Goal: Task Accomplishment & Management: Manage account settings

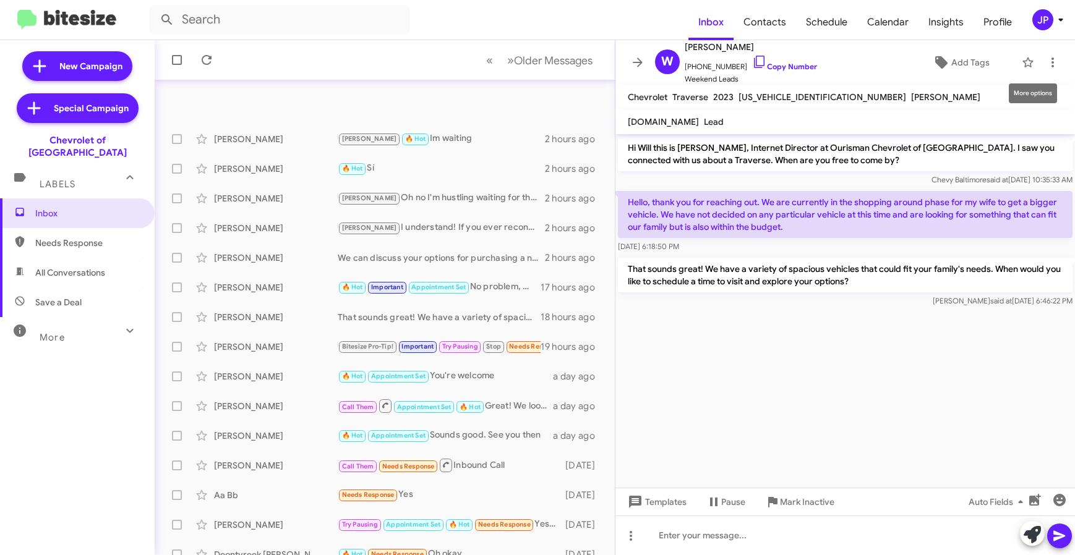
scroll to position [111, 0]
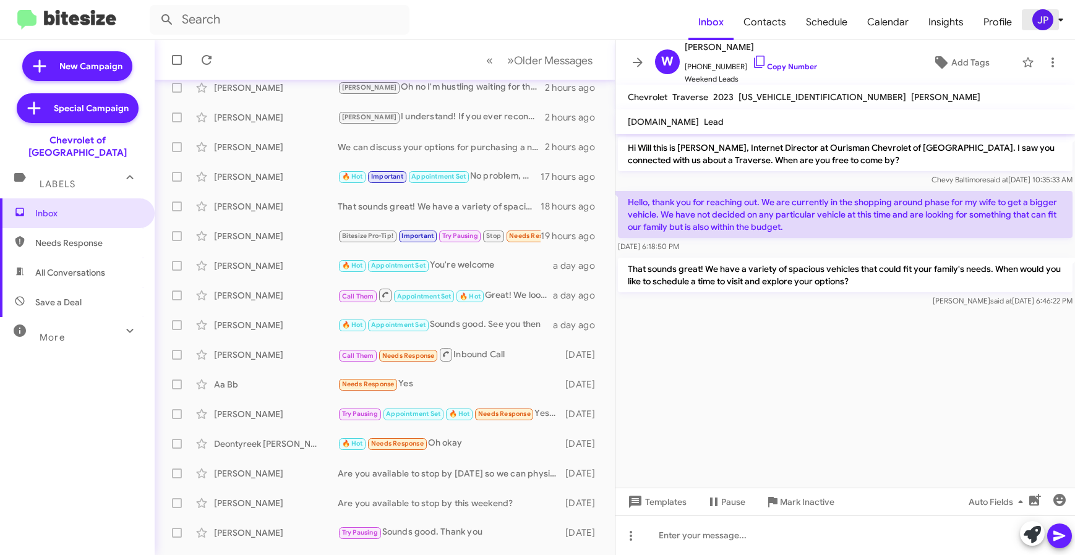
click at [1057, 25] on icon at bounding box center [1060, 19] width 15 height 15
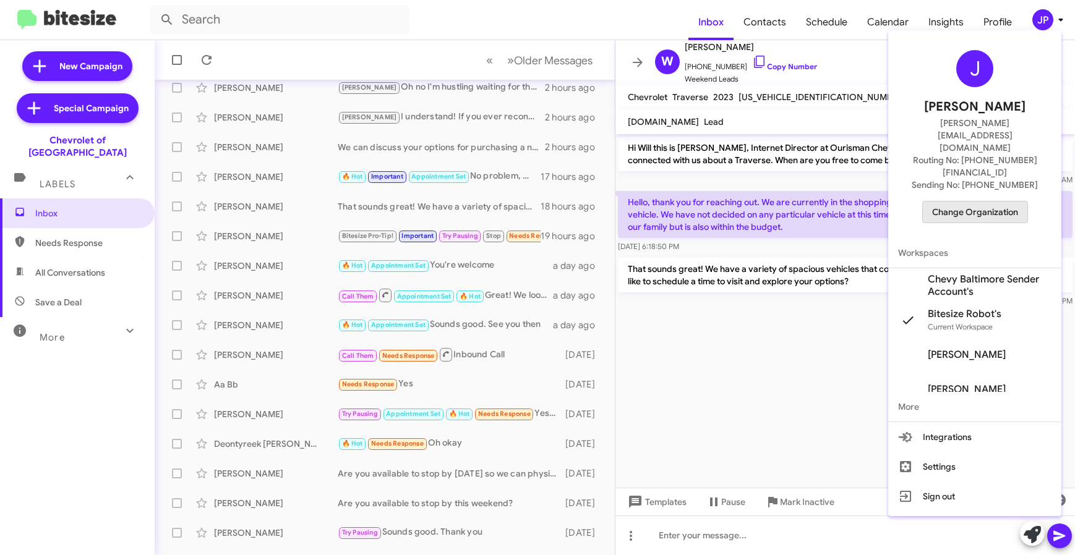
click at [950, 202] on span "Change Organization" at bounding box center [975, 212] width 86 height 21
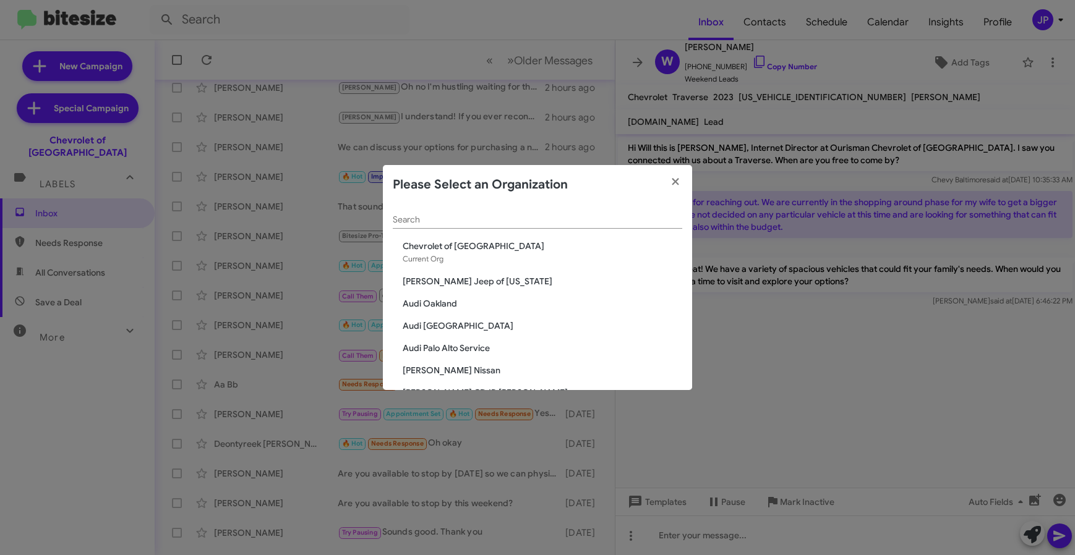
click at [582, 208] on div "Search" at bounding box center [537, 217] width 289 height 24
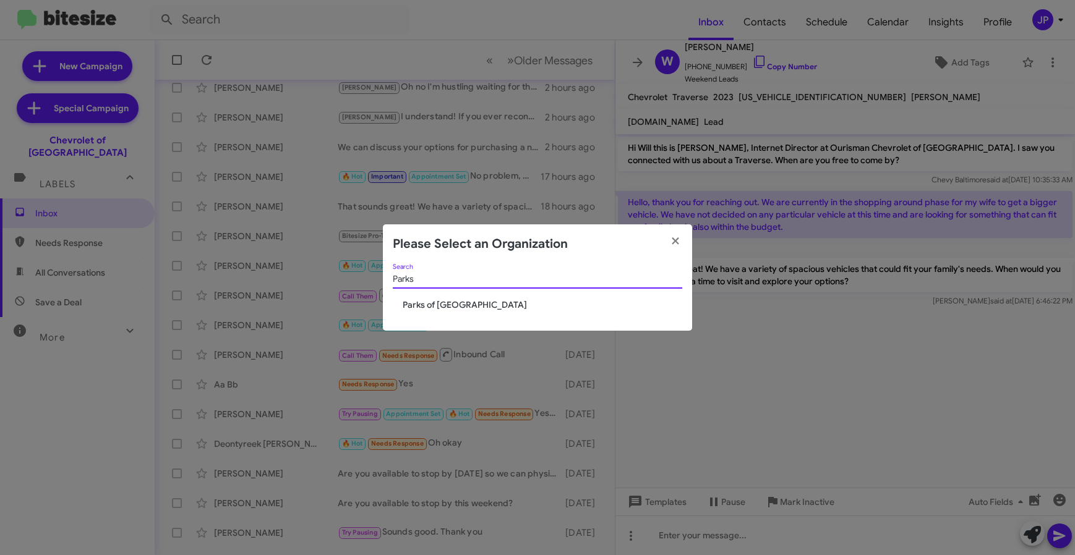
type input "Parks"
click at [434, 307] on span "Parks of [GEOGRAPHIC_DATA]" at bounding box center [543, 305] width 280 height 12
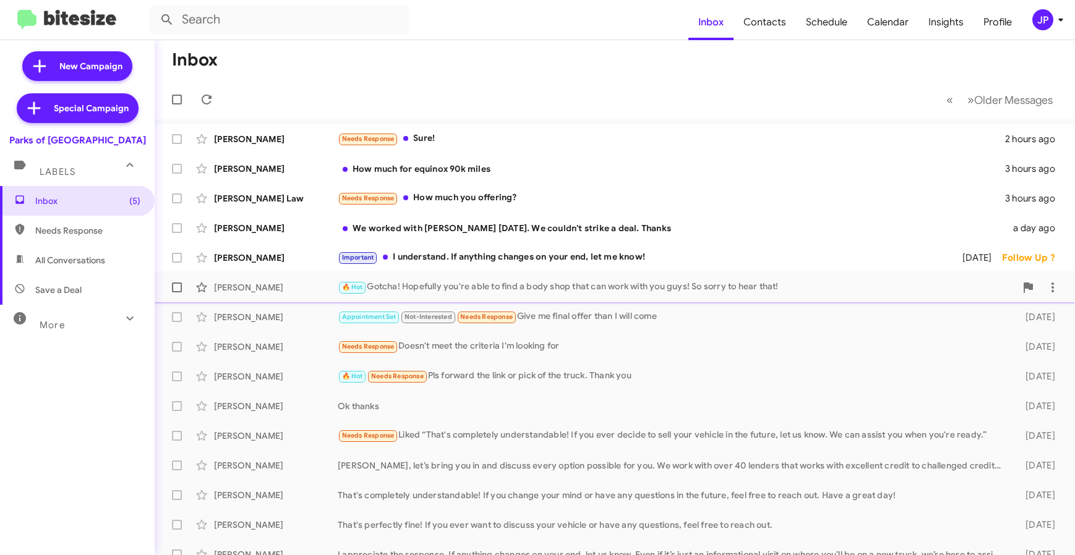
click at [468, 285] on div "🔥 Hot Gotcha! Hopefully you're able to find a body shop that can work with you …" at bounding box center [677, 287] width 678 height 14
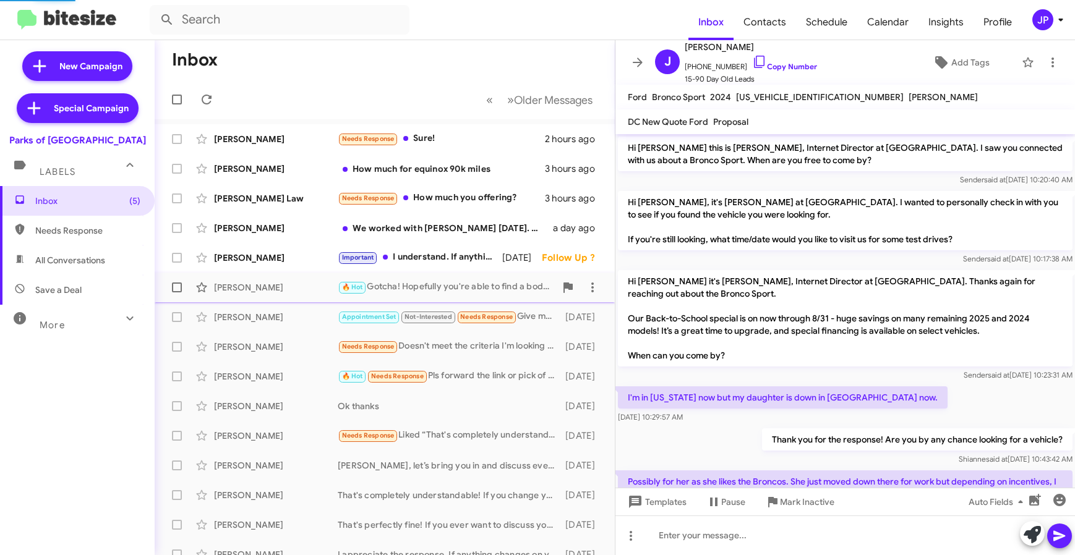
scroll to position [698, 0]
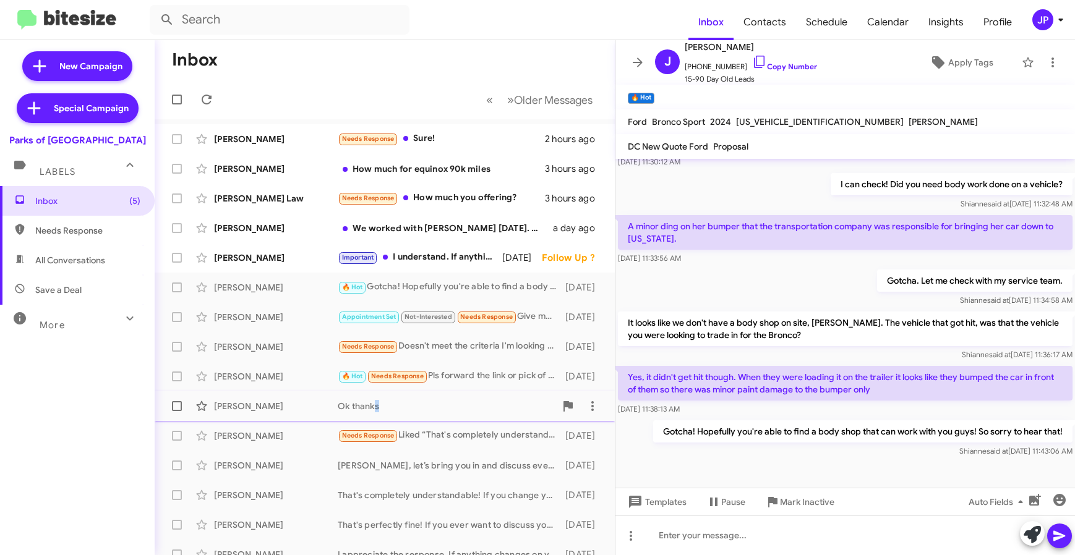
click at [372, 411] on div "Ok thanks" at bounding box center [447, 406] width 218 height 12
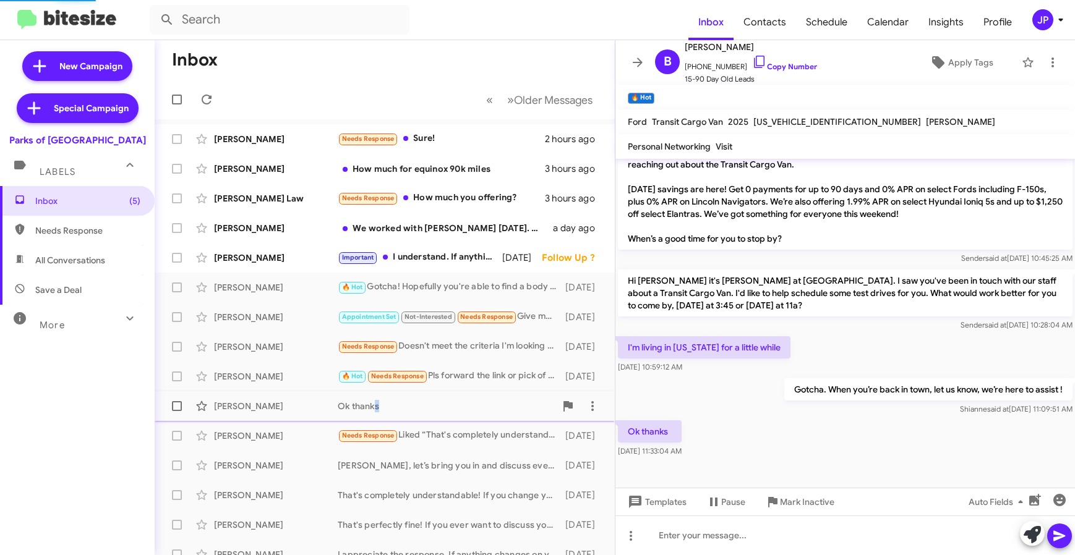
scroll to position [288, 0]
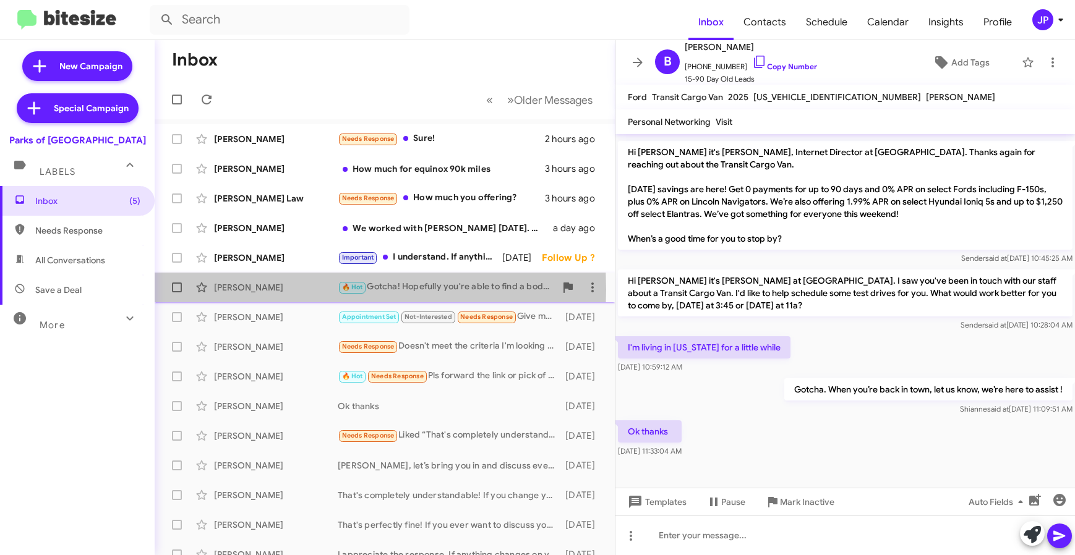
click at [244, 290] on div "[PERSON_NAME]" at bounding box center [276, 287] width 124 height 12
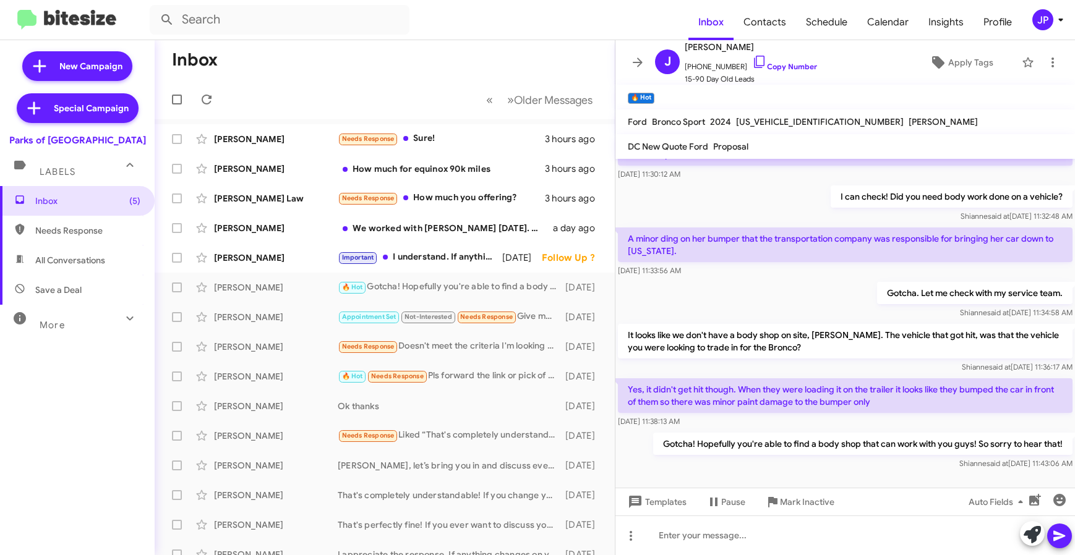
scroll to position [723, 0]
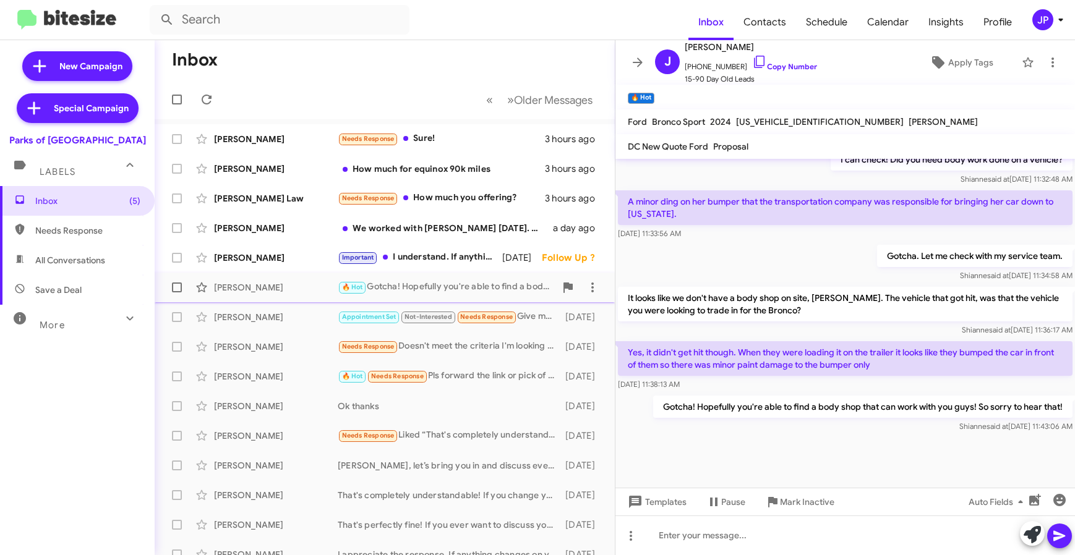
click at [457, 289] on div "🔥 Hot Gotcha! Hopefully you're able to find a body shop that can work with you …" at bounding box center [447, 287] width 218 height 14
click at [1029, 17] on button "JP" at bounding box center [1042, 19] width 40 height 21
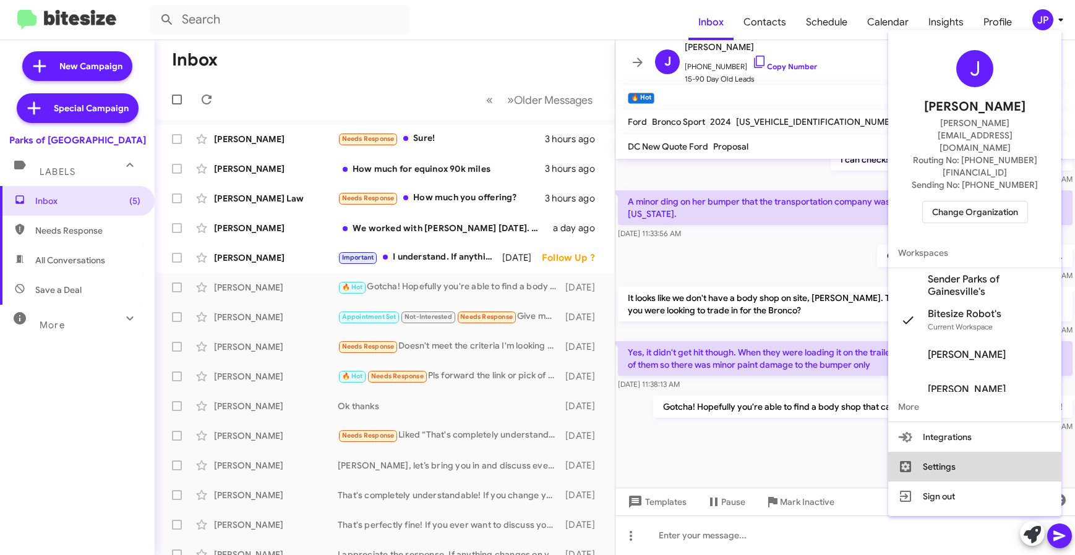
click at [969, 452] on button "Settings" at bounding box center [974, 467] width 173 height 30
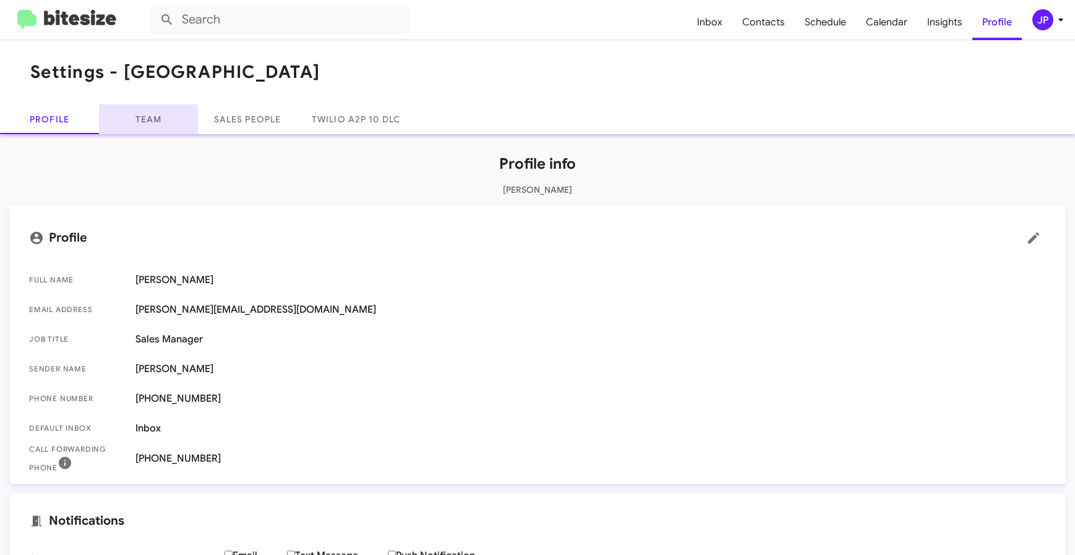
click at [139, 124] on link "Team" at bounding box center [148, 120] width 99 height 30
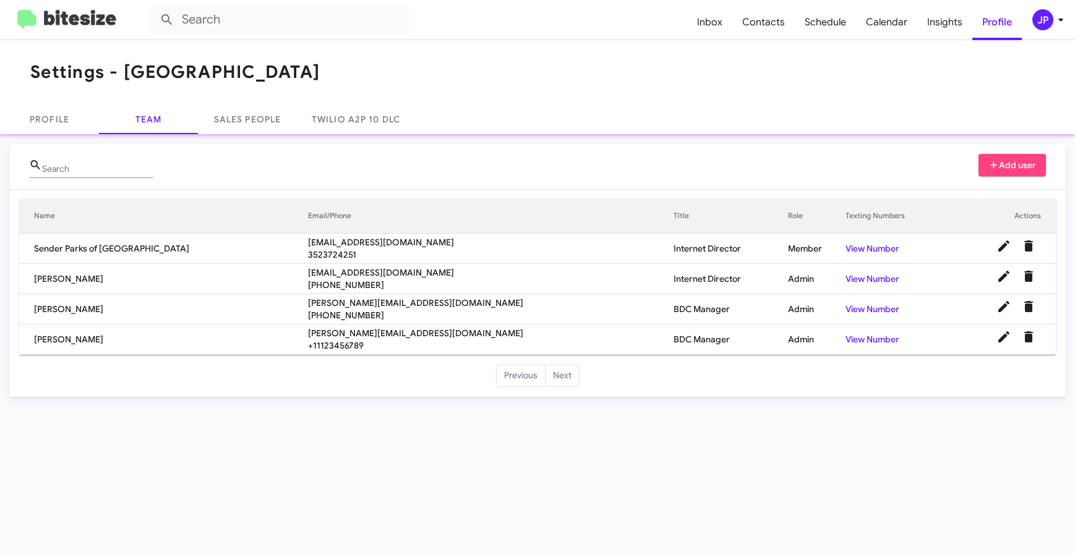
click at [656, 157] on div "Search Add user" at bounding box center [537, 171] width 1017 height 35
click at [77, 25] on img at bounding box center [66, 20] width 99 height 20
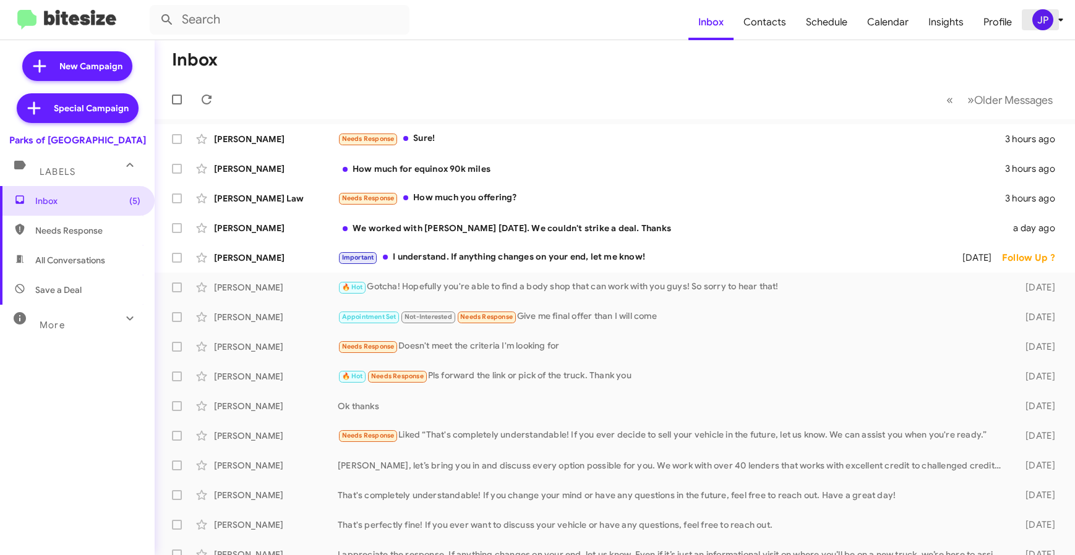
click at [1032, 20] on div "JP" at bounding box center [1042, 19] width 21 height 21
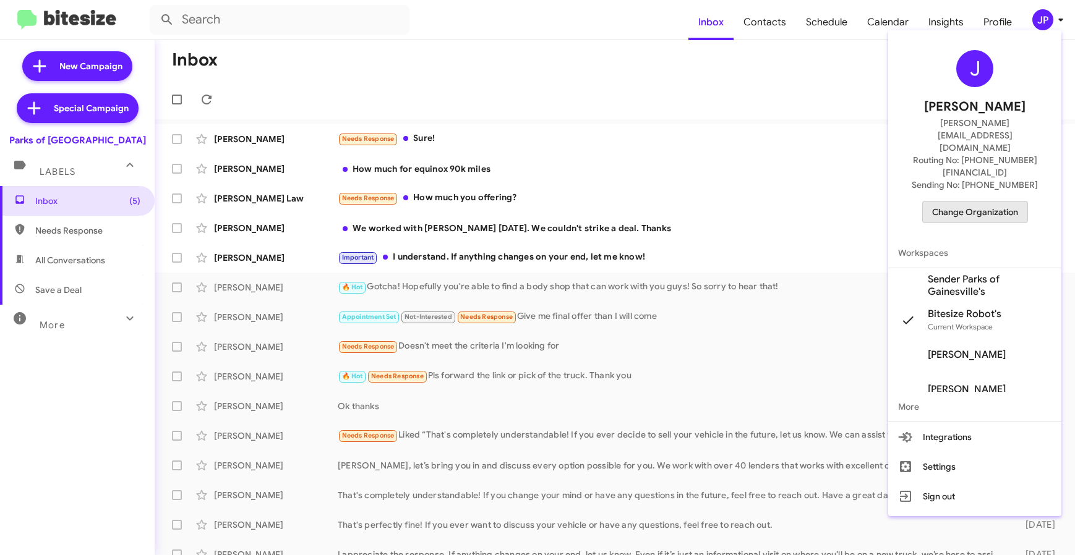
click at [983, 202] on span "Change Organization" at bounding box center [975, 212] width 86 height 21
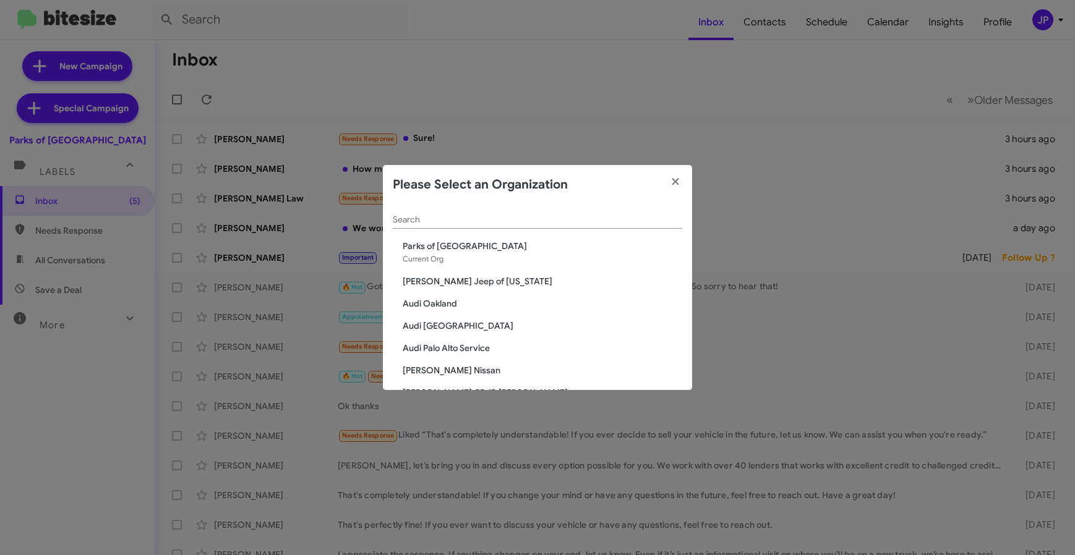
click at [473, 226] on div "Search" at bounding box center [537, 217] width 289 height 24
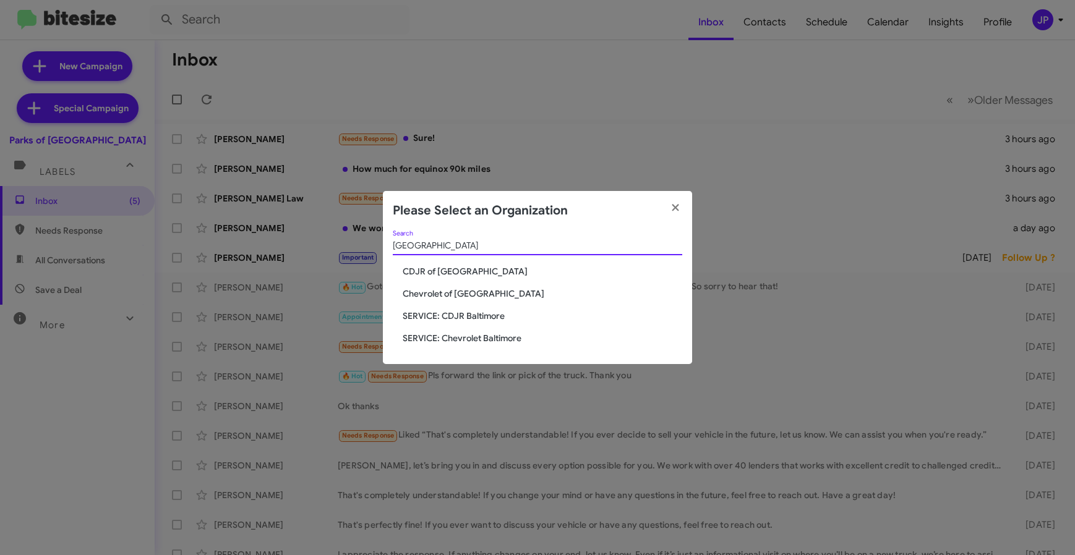
type input "[GEOGRAPHIC_DATA]"
click at [401, 291] on span "Chevrolet of [GEOGRAPHIC_DATA]" at bounding box center [537, 294] width 289 height 12
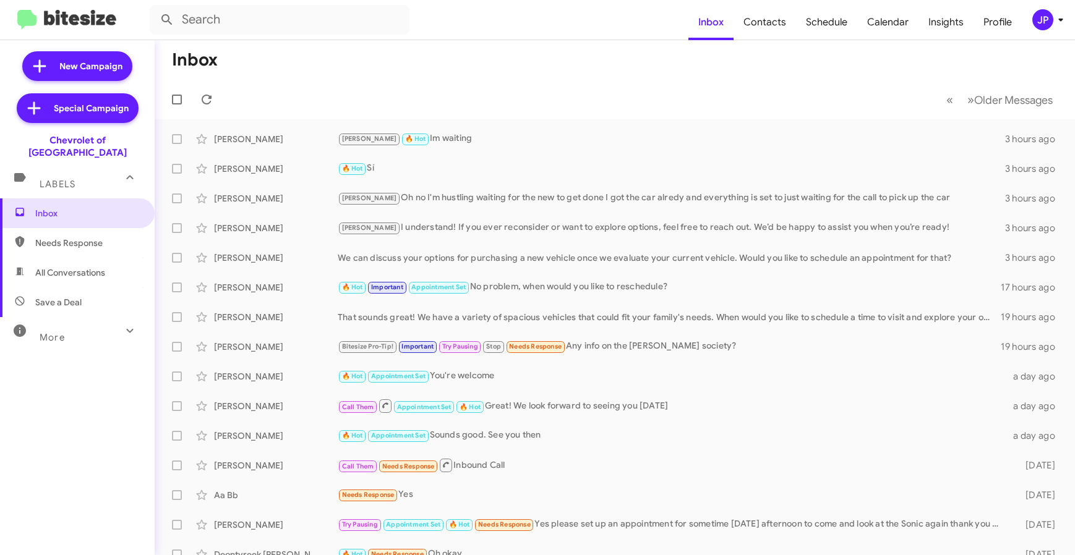
click at [1025, 25] on button "JP" at bounding box center [1042, 19] width 40 height 21
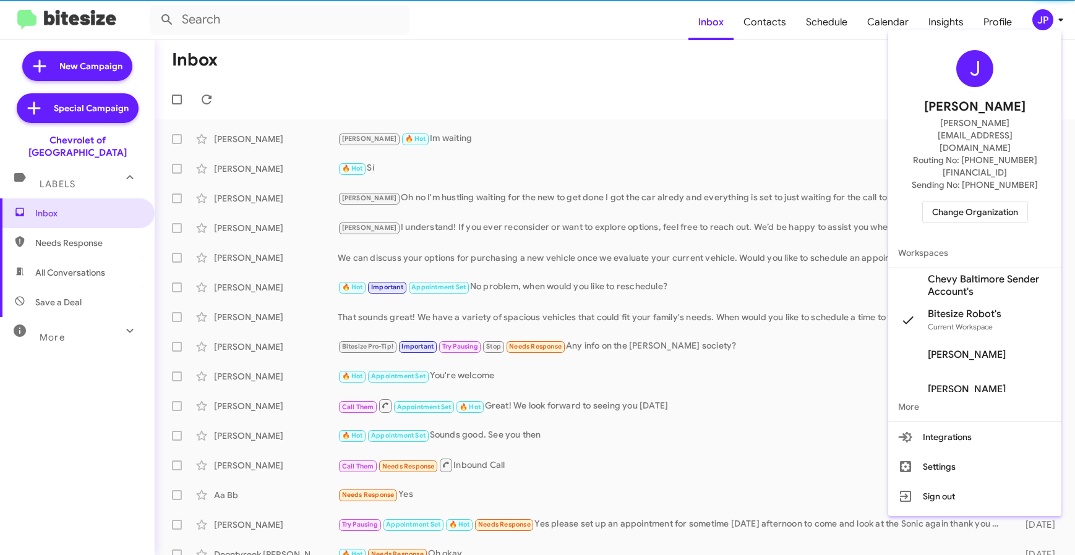
click at [992, 187] on div "J Jamie Payton jamie@bitesize.co Routing No: +1 (410) 265-7777 Sending No: +1 (…" at bounding box center [974, 136] width 173 height 203
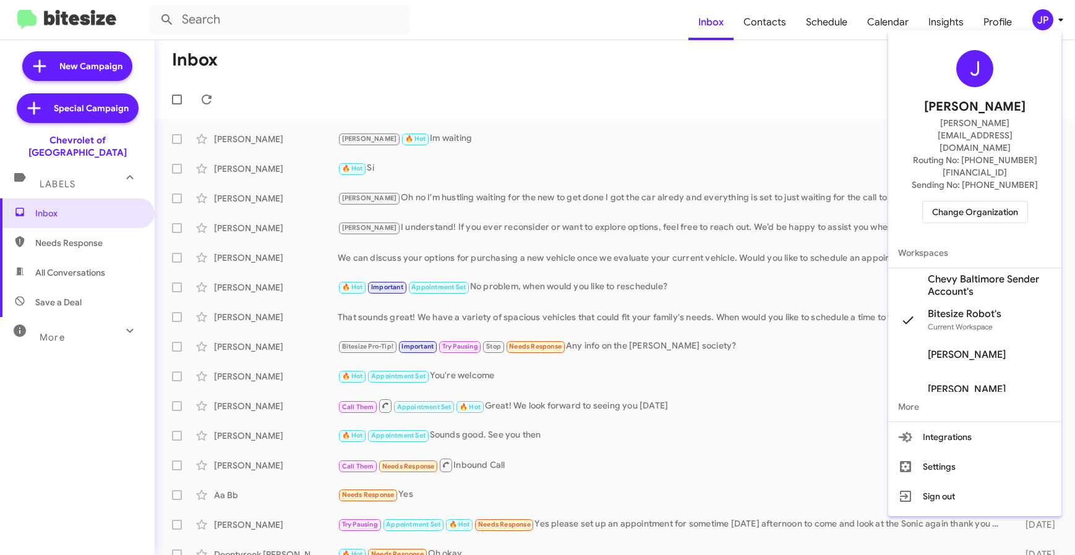
click at [991, 202] on span "Change Organization" at bounding box center [975, 212] width 86 height 21
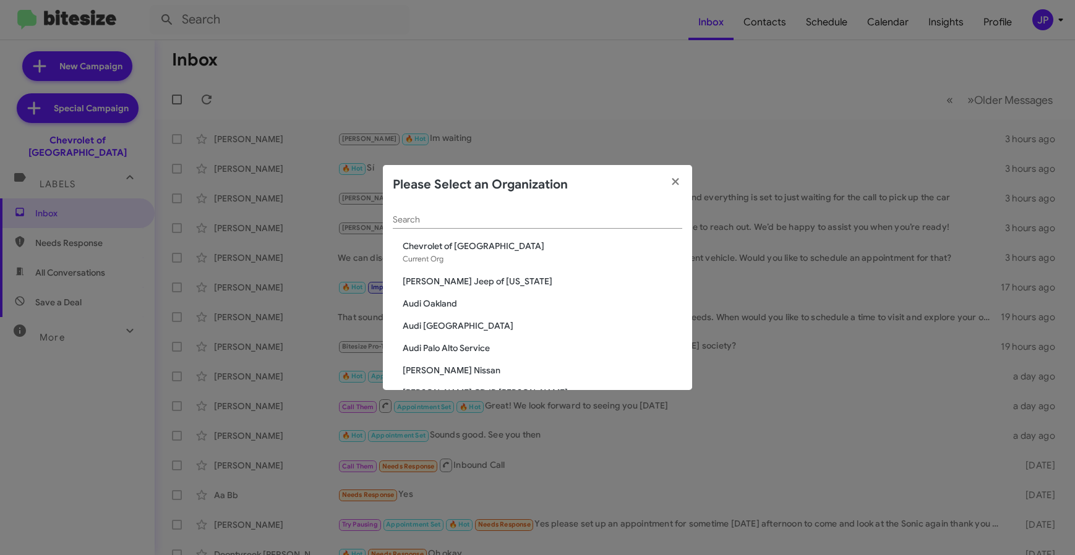
click at [532, 220] on input "Search" at bounding box center [537, 220] width 289 height 10
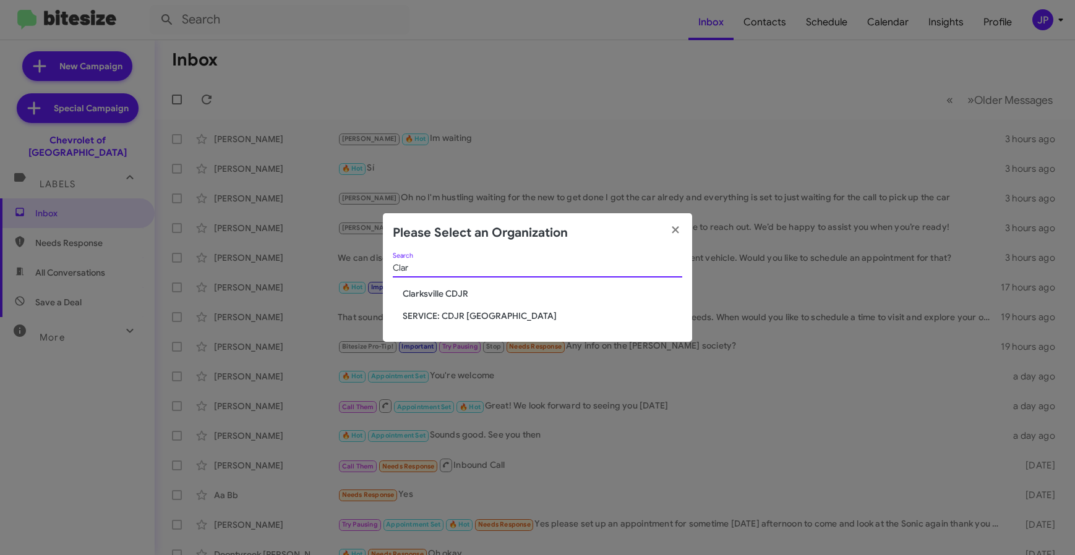
type input "Clar"
drag, startPoint x: 664, startPoint y: 225, endPoint x: 694, endPoint y: 194, distance: 42.9
click at [664, 225] on button "button" at bounding box center [676, 230] width 34 height 35
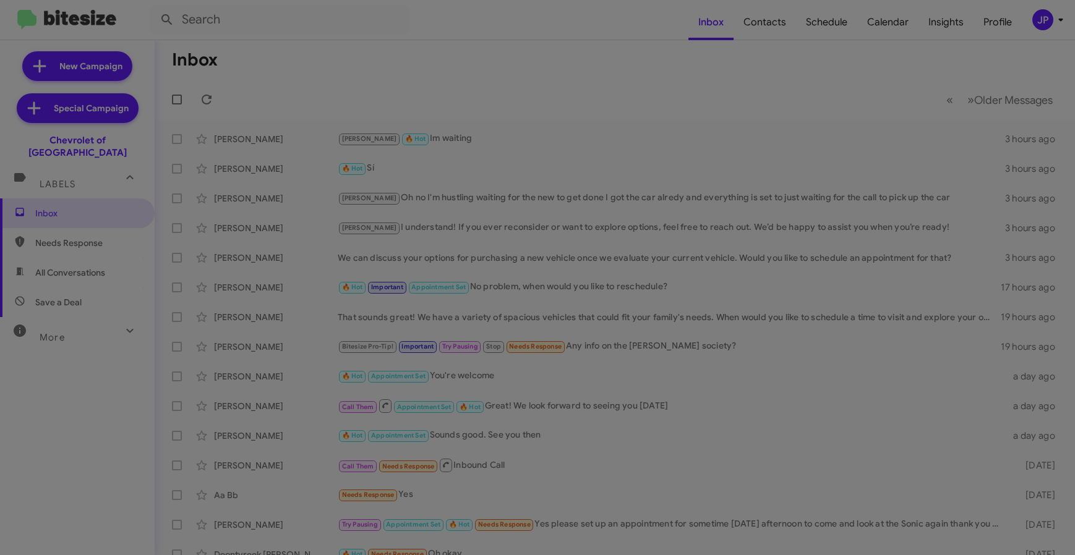
click at [1044, 14] on modal-container "Please Select an Organization Clar Search Clarksville CDJR SERVICE: CDJR Clarks…" at bounding box center [537, 277] width 1075 height 555
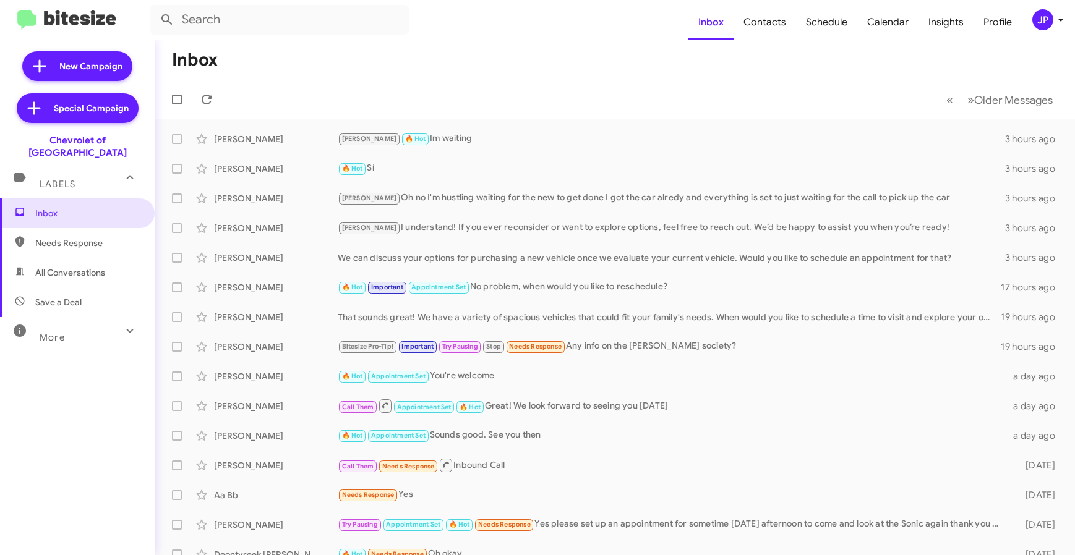
click at [1044, 18] on div "JP" at bounding box center [1042, 19] width 21 height 21
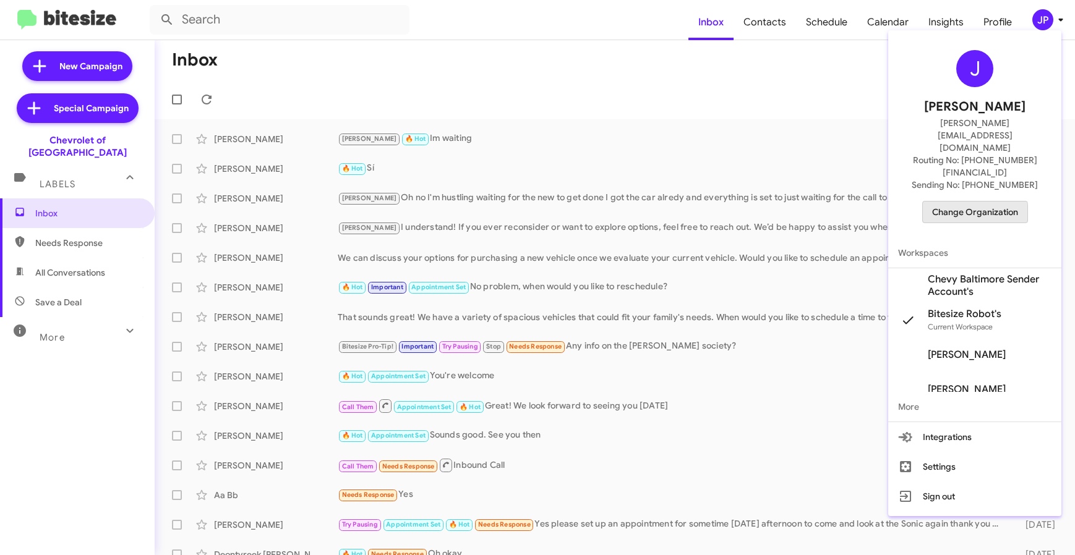
click at [943, 202] on span "Change Organization" at bounding box center [975, 212] width 86 height 21
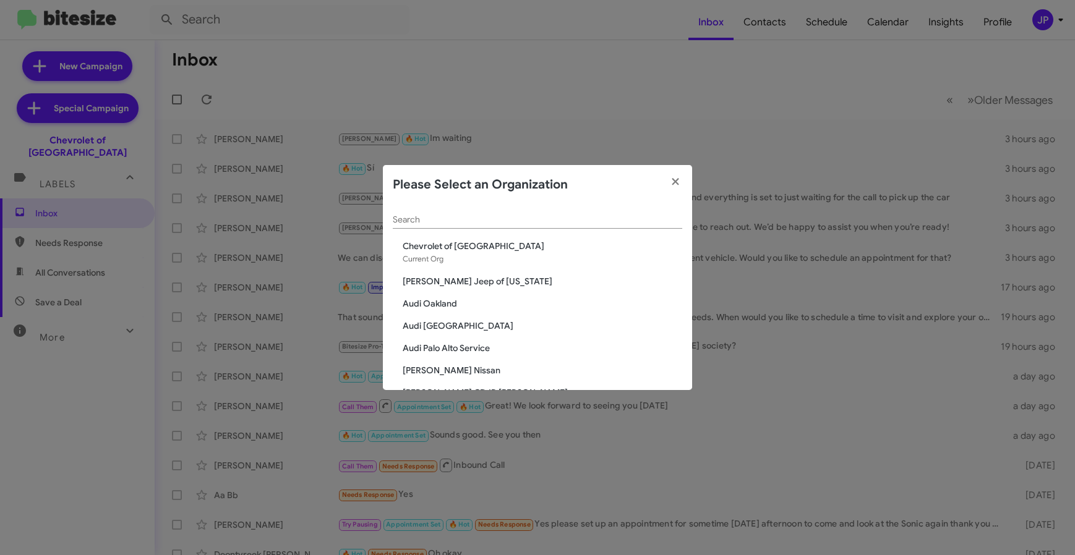
click at [606, 222] on input "Search" at bounding box center [537, 220] width 289 height 10
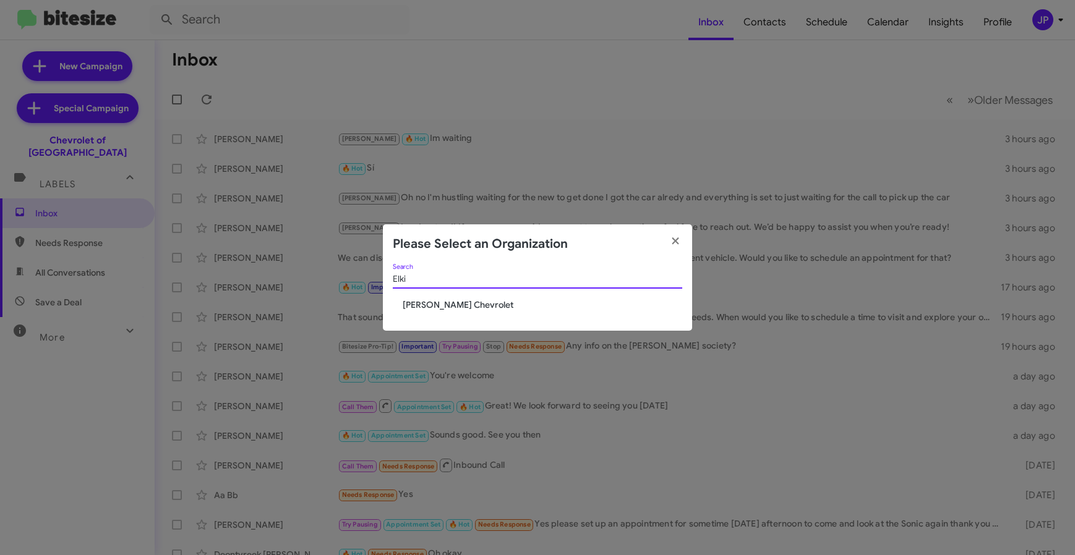
type input "Elki"
click at [408, 313] on div "Elki Search Elkins Chevrolet" at bounding box center [537, 297] width 309 height 67
click at [416, 309] on span "[PERSON_NAME] Chevrolet" at bounding box center [543, 305] width 280 height 12
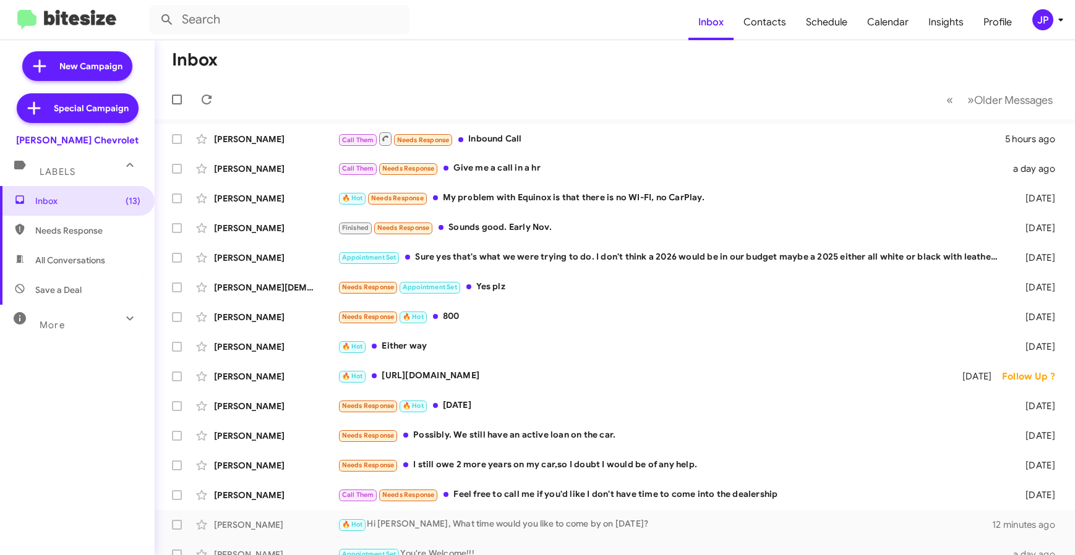
click at [1052, 31] on mat-toolbar "Inbox Contacts Schedule Calendar Insights Profile JP" at bounding box center [537, 20] width 1075 height 40
click at [1053, 16] on icon at bounding box center [1060, 19] width 15 height 15
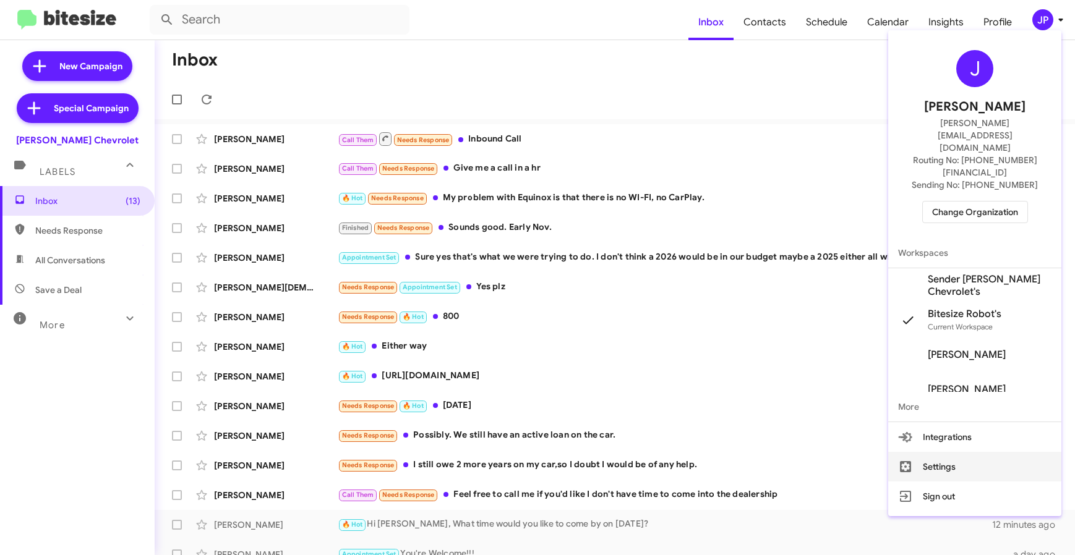
click at [948, 452] on button "Settings" at bounding box center [974, 467] width 173 height 30
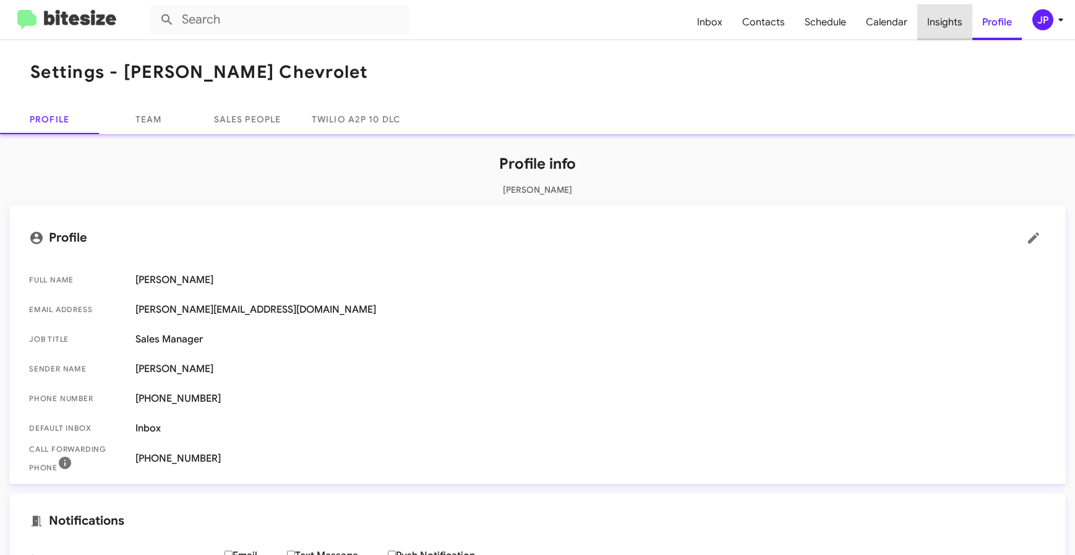
click at [927, 14] on span "Insights" at bounding box center [944, 22] width 55 height 36
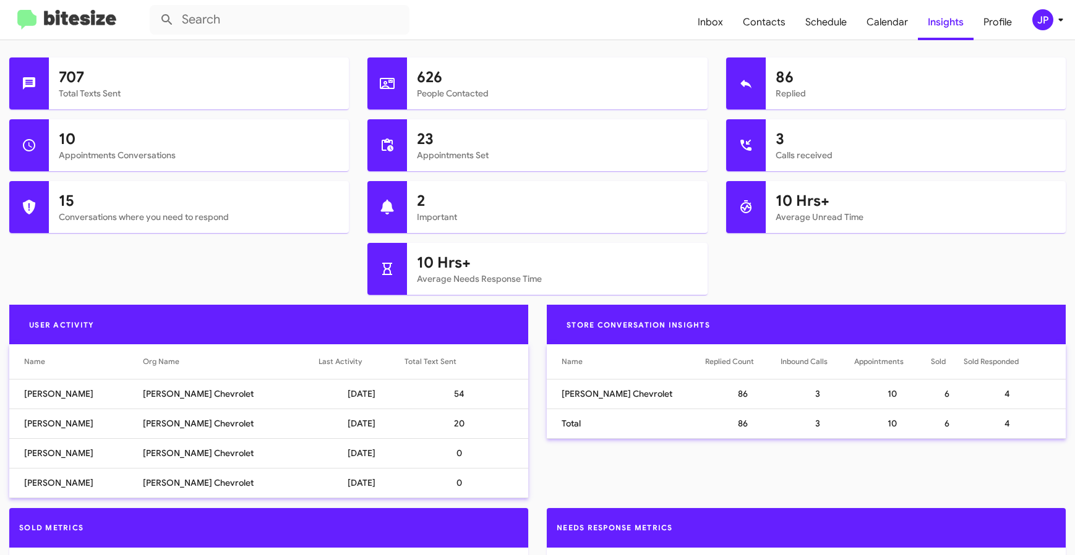
scroll to position [467, 0]
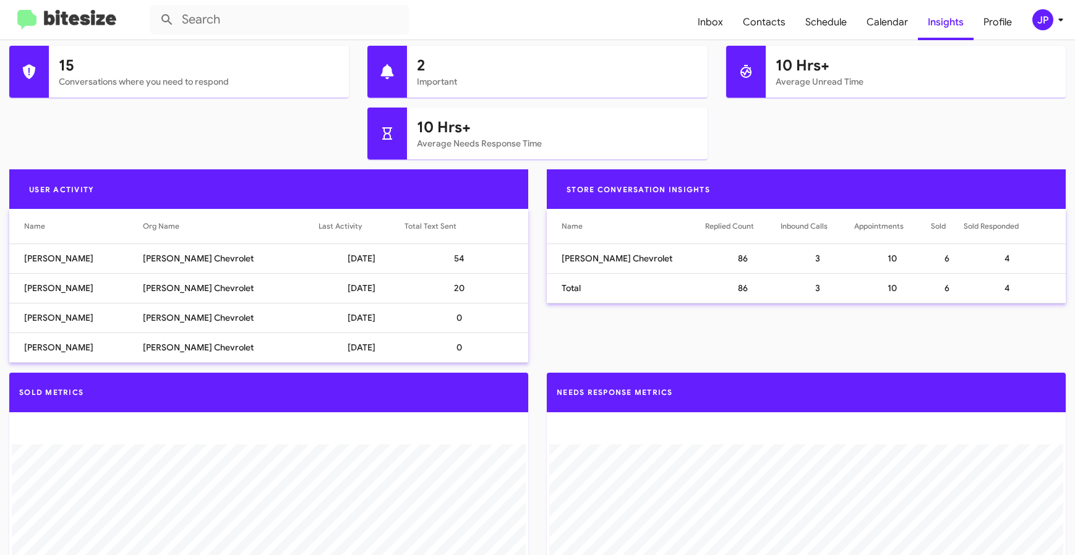
click at [77, 20] on img at bounding box center [66, 20] width 99 height 20
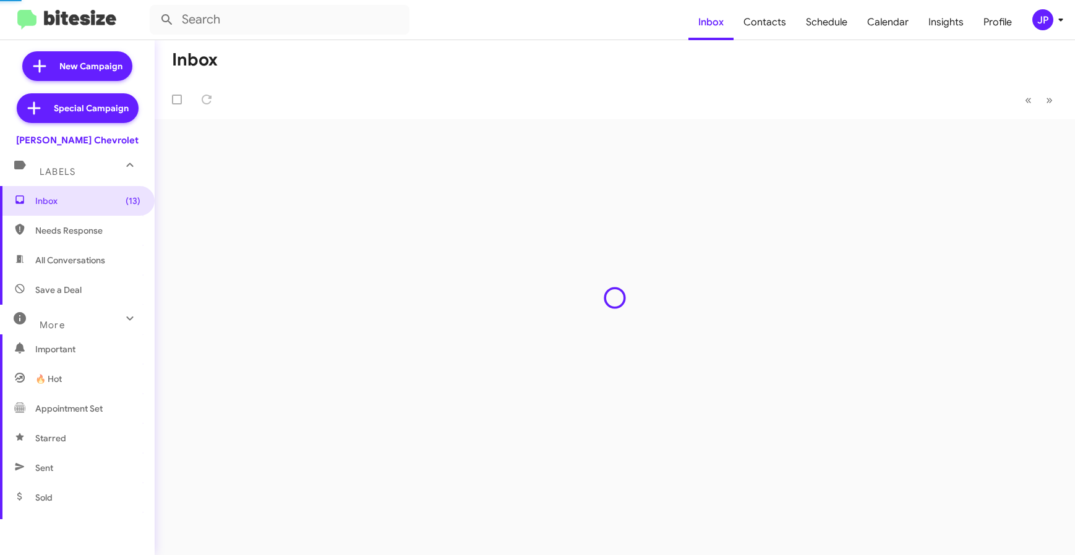
click at [113, 20] on img at bounding box center [66, 20] width 99 height 20
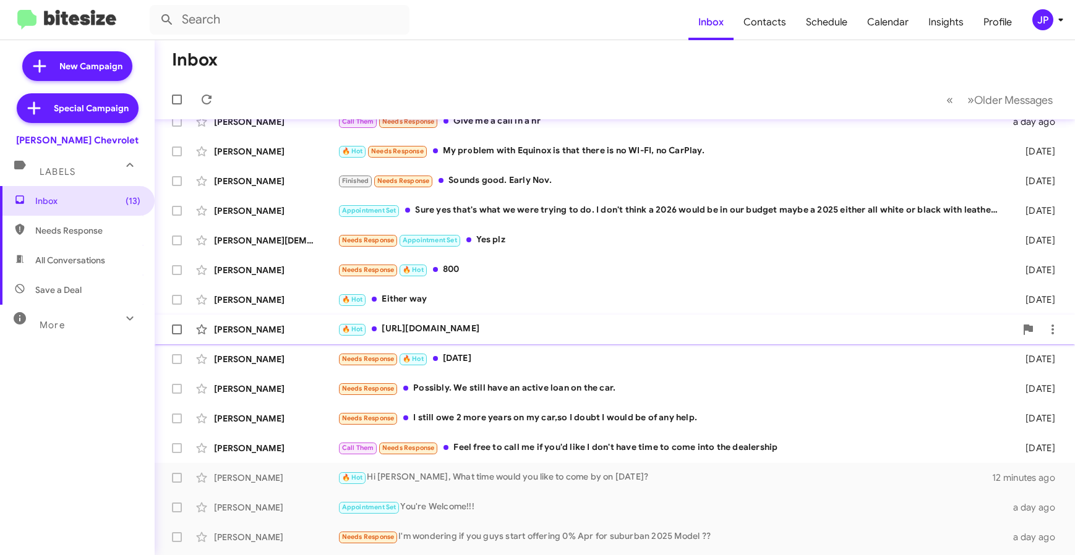
scroll to position [163, 0]
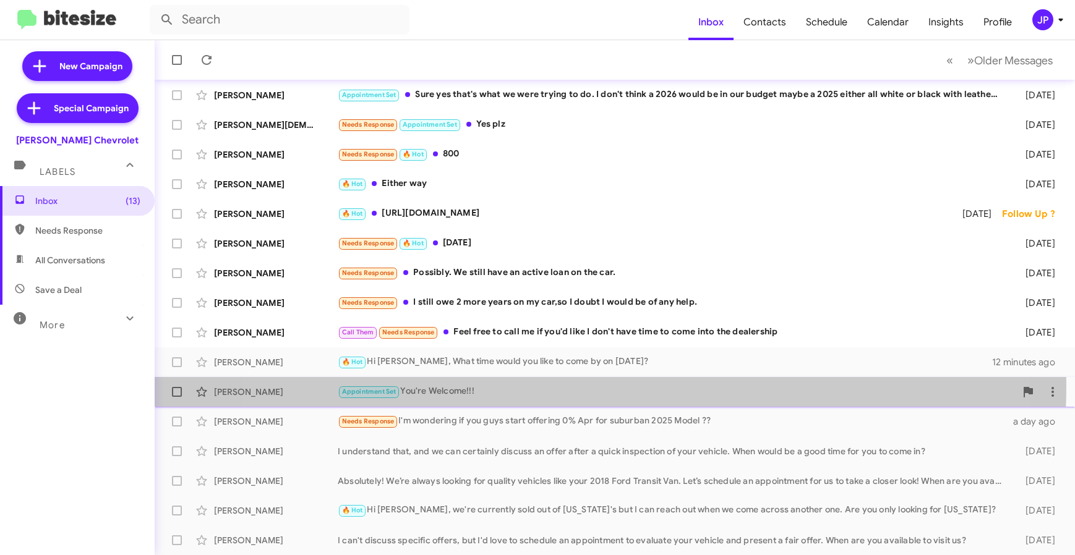
click at [576, 386] on div "Appointment Set You're Welcome!!!" at bounding box center [677, 392] width 678 height 14
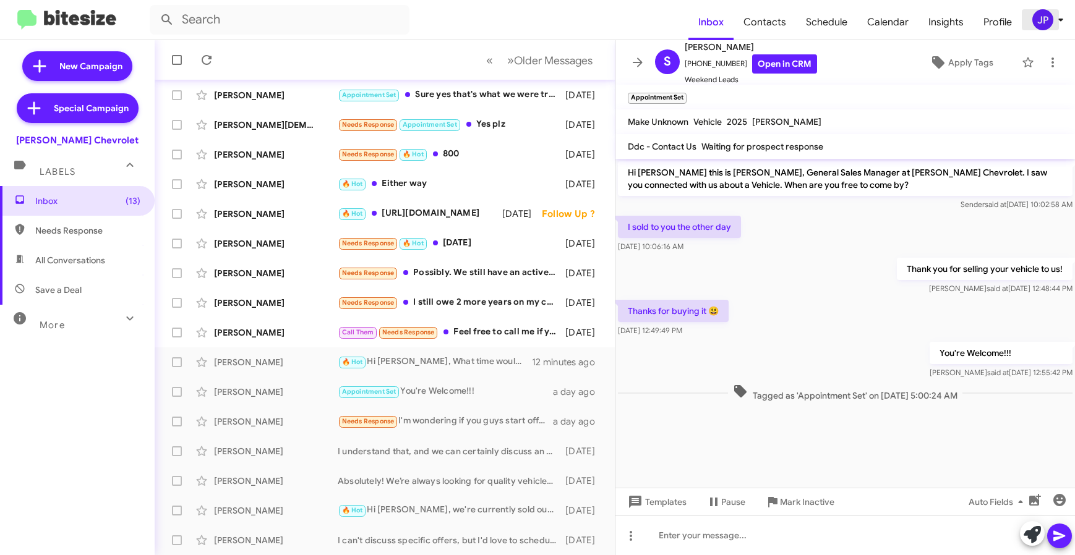
click at [1044, 24] on div "JP" at bounding box center [1042, 19] width 21 height 21
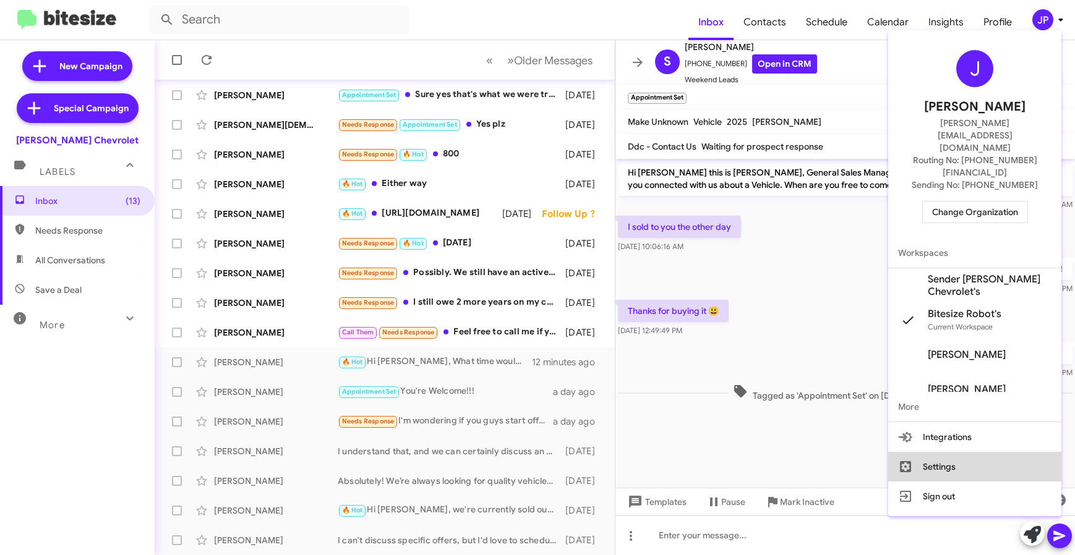
click at [966, 452] on button "Settings" at bounding box center [974, 467] width 173 height 30
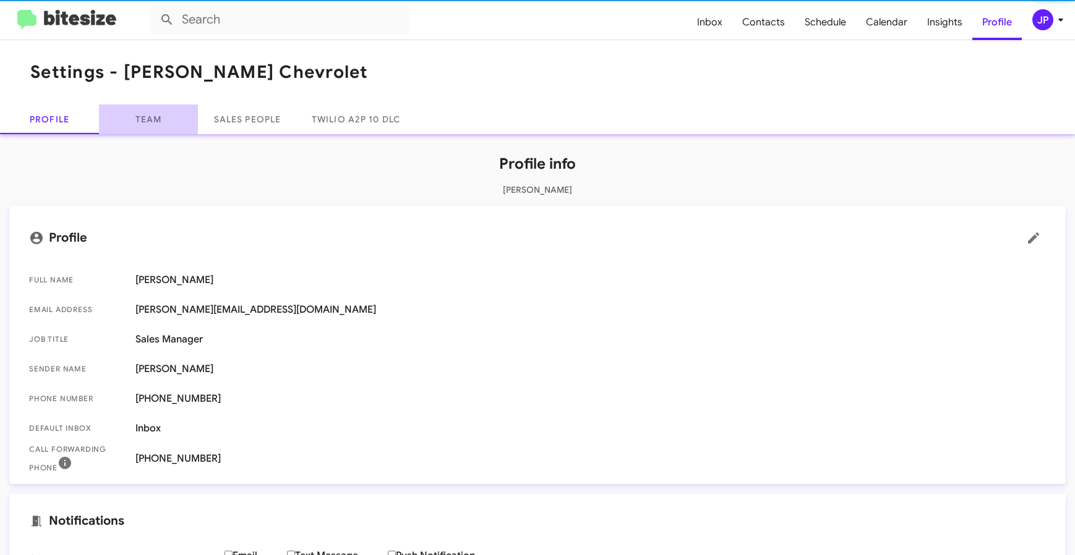
click at [141, 128] on link "Team" at bounding box center [148, 120] width 99 height 30
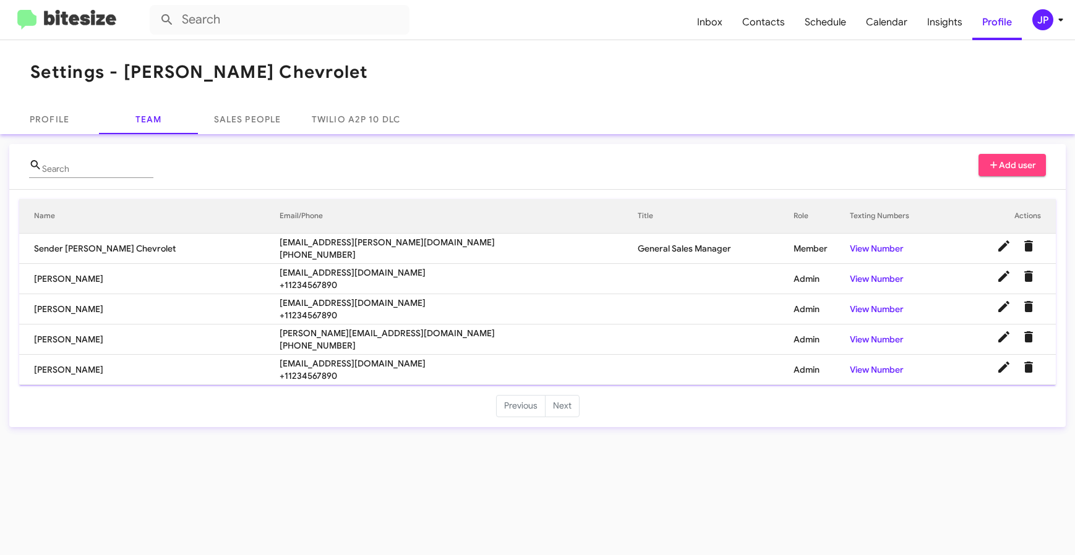
click at [320, 361] on span "rebeccatemprano@elkinschevrolet.com" at bounding box center [459, 364] width 358 height 12
drag, startPoint x: 289, startPoint y: 69, endPoint x: 124, endPoint y: 77, distance: 166.0
click at [124, 77] on mat-toolbar "Settings - Elkins Chevrolet" at bounding box center [537, 72] width 1075 height 64
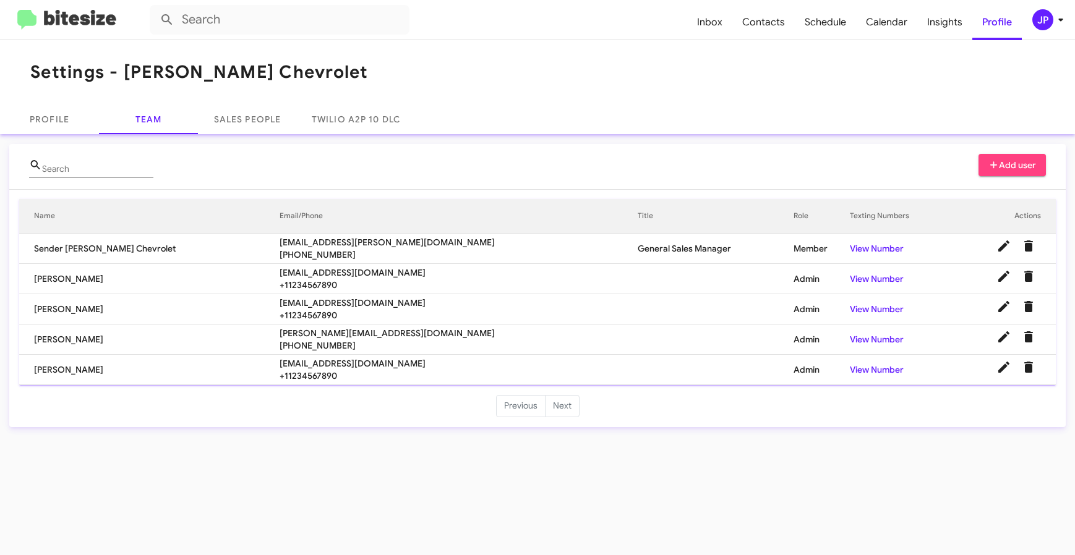
copy h1 "[PERSON_NAME] Chevrolet"
click at [41, 20] on img at bounding box center [66, 20] width 99 height 20
